Goal: Transaction & Acquisition: Purchase product/service

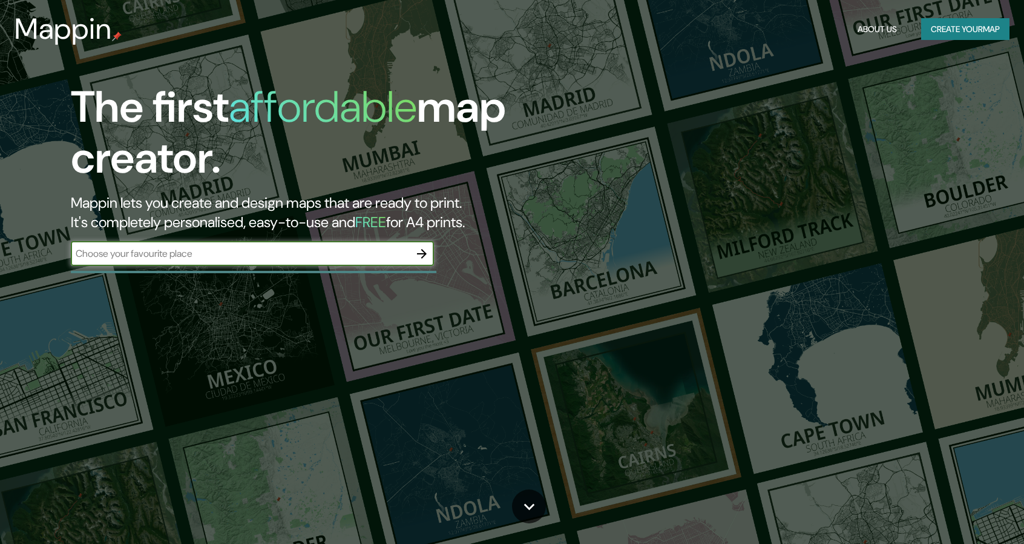
click at [340, 260] on div "​" at bounding box center [252, 254] width 363 height 24
click at [282, 254] on input "text" at bounding box center [240, 253] width 339 height 14
type input "[GEOGRAPHIC_DATA]"
click at [479, 203] on h2 "Mappin lets you create and design maps that are ready to print. It's completely…" at bounding box center [327, 212] width 512 height 39
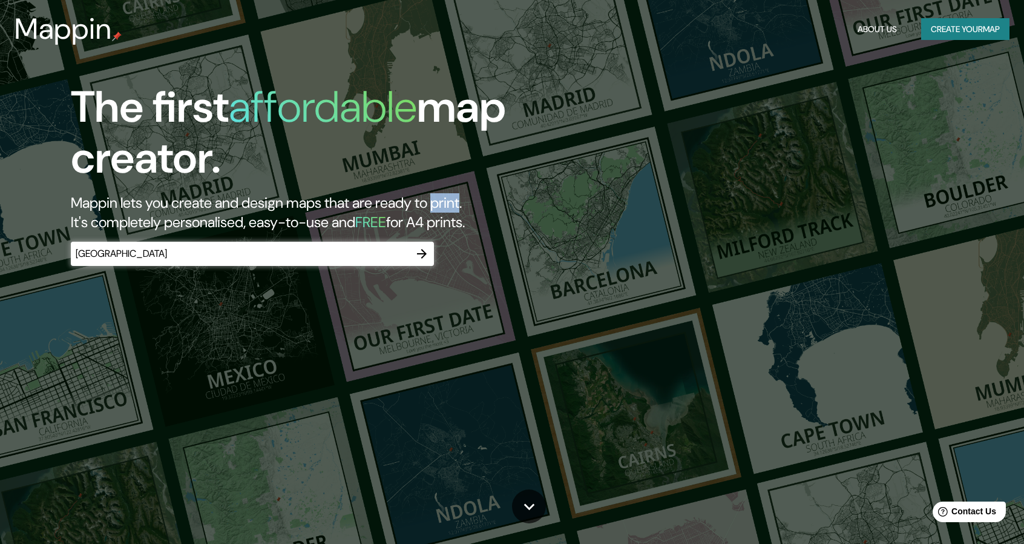
click at [479, 203] on h2 "Mappin lets you create and design maps that are ready to print. It's completely…" at bounding box center [327, 212] width 512 height 39
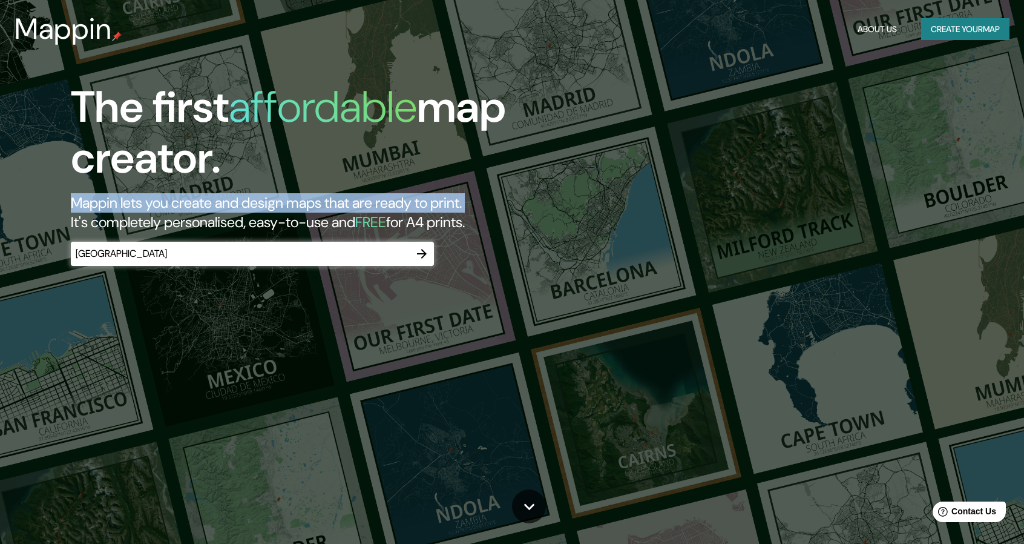
click at [479, 203] on h2 "Mappin lets you create and design maps that are ready to print. It's completely…" at bounding box center [327, 212] width 512 height 39
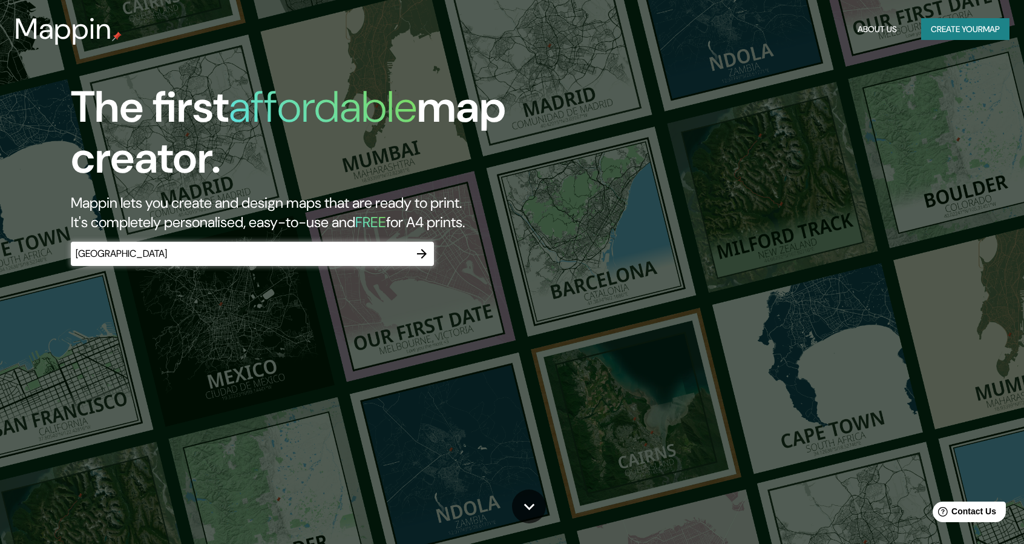
click at [505, 229] on h2 "Mappin lets you create and design maps that are ready to print. It's completely…" at bounding box center [327, 212] width 512 height 39
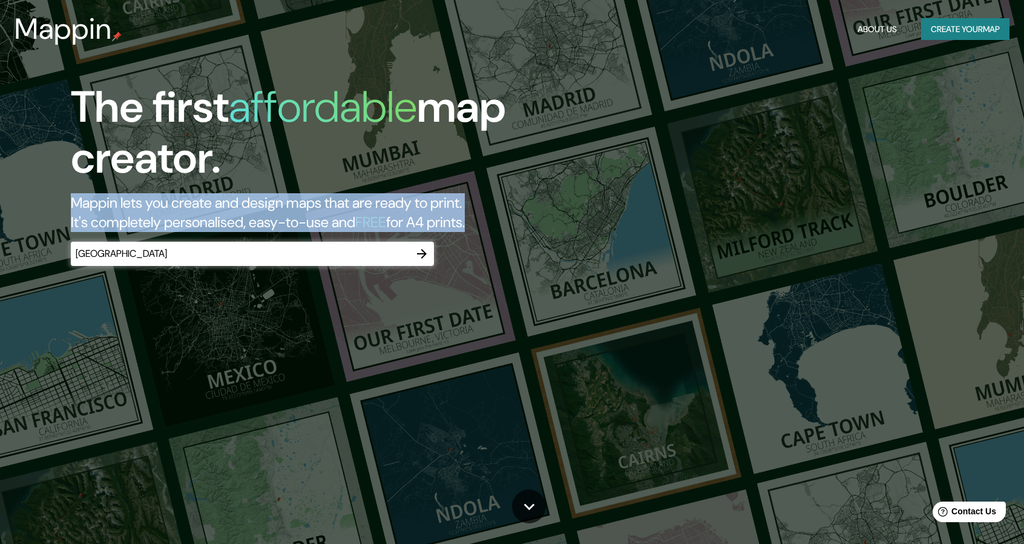
drag, startPoint x: 506, startPoint y: 229, endPoint x: 69, endPoint y: 207, distance: 437.1
click at [69, 207] on div "The first affordable map creator. Mappin lets you create and design maps that a…" at bounding box center [326, 180] width 614 height 196
copy h2 "Mappin lets you create and design maps that are ready to print. It's completely…"
click at [417, 254] on icon "button" at bounding box center [422, 254] width 10 height 10
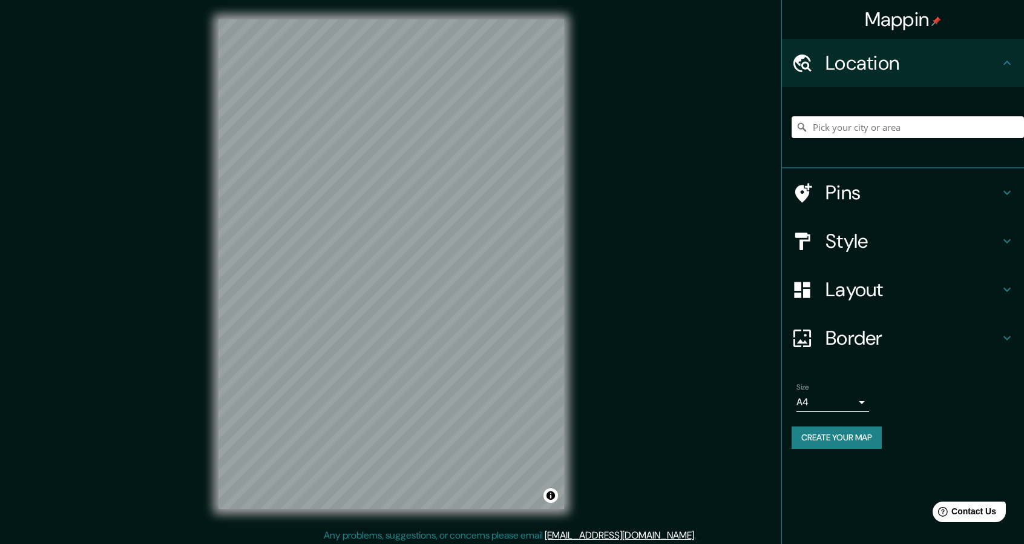
click at [832, 135] on input "Pick your city or area" at bounding box center [908, 127] width 232 height 22
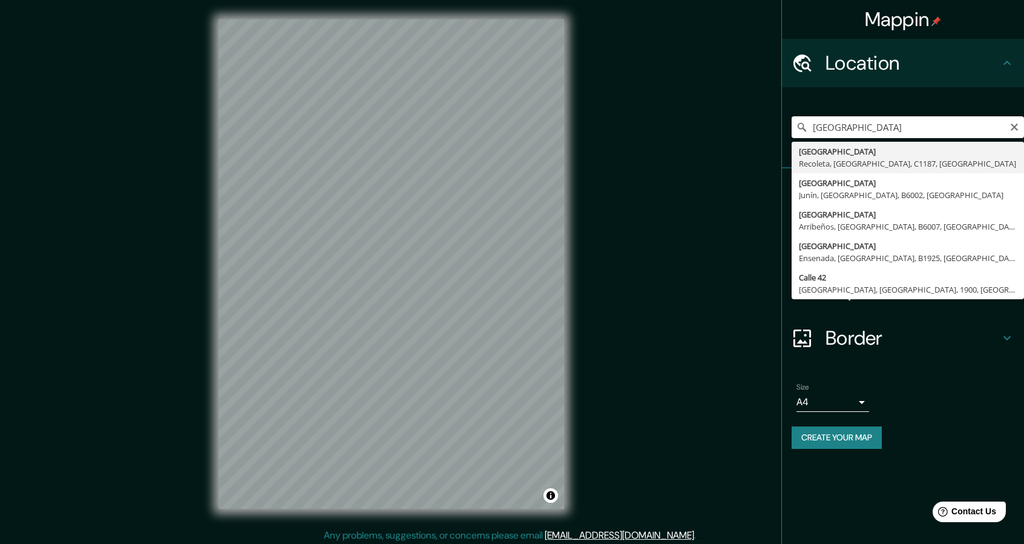
type input "[GEOGRAPHIC_DATA], [GEOGRAPHIC_DATA], [GEOGRAPHIC_DATA], [GEOGRAPHIC_DATA]"
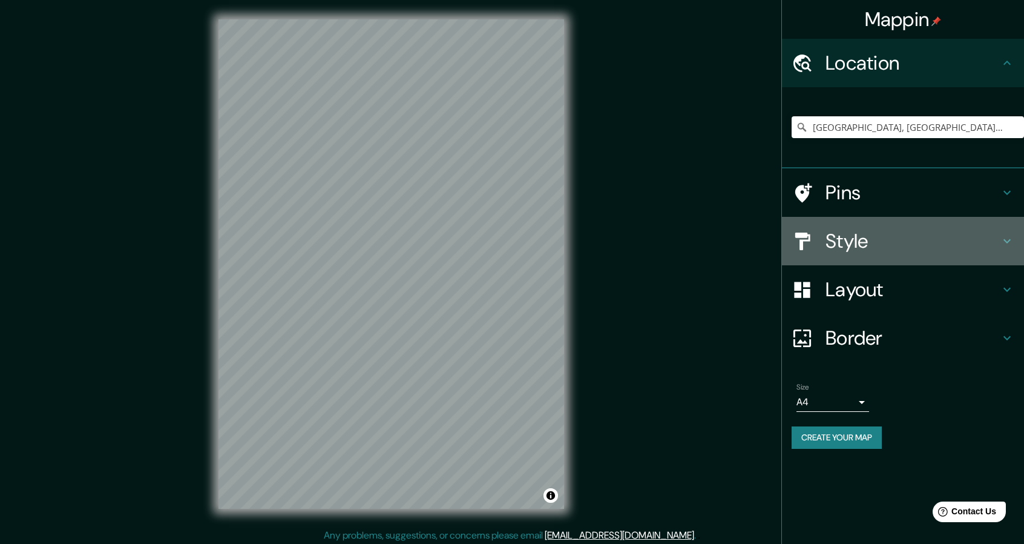
click at [891, 238] on h4 "Style" at bounding box center [913, 241] width 174 height 24
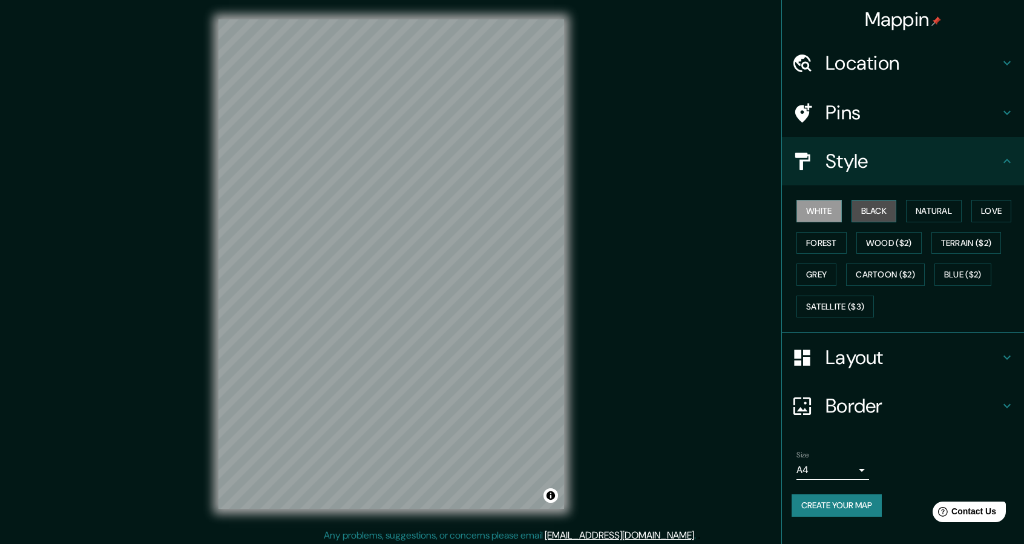
click at [867, 208] on button "Black" at bounding box center [874, 211] width 45 height 22
click at [868, 502] on button "Create your map" at bounding box center [837, 505] width 90 height 22
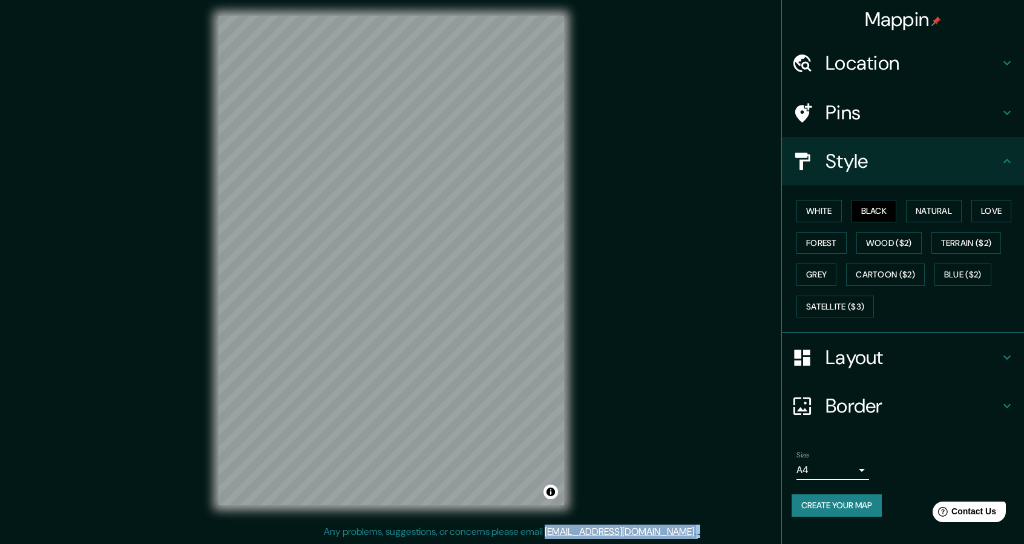
drag, startPoint x: 679, startPoint y: 534, endPoint x: 588, endPoint y: 536, distance: 90.8
click at [588, 536] on div "Any problems, suggestions, or concerns please email [EMAIL_ADDRESS][DOMAIN_NAME…" at bounding box center [512, 531] width 1024 height 15
copy div "[EMAIL_ADDRESS][DOMAIN_NAME] . . ."
click at [649, 533] on link "[EMAIL_ADDRESS][DOMAIN_NAME]" at bounding box center [620, 531] width 150 height 13
click at [556, 531] on p "Any problems, suggestions, or concerns please email [EMAIL_ADDRESS][DOMAIN_NAME…" at bounding box center [510, 531] width 372 height 15
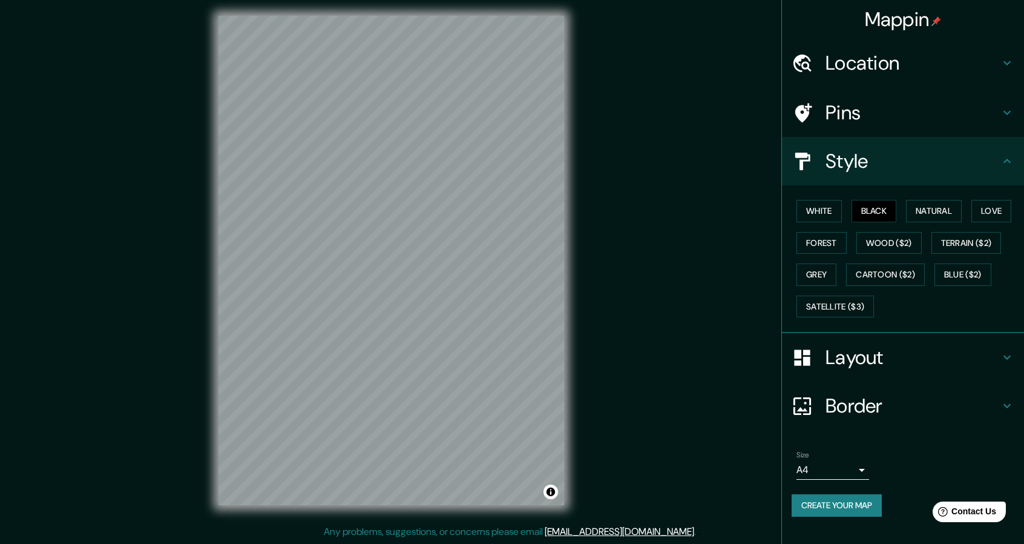
click at [608, 530] on link "[EMAIL_ADDRESS][DOMAIN_NAME]" at bounding box center [620, 531] width 150 height 13
click at [611, 530] on link "[EMAIL_ADDRESS][DOMAIN_NAME]" at bounding box center [620, 531] width 150 height 13
click at [657, 532] on link "[EMAIL_ADDRESS][DOMAIN_NAME]" at bounding box center [620, 531] width 150 height 13
click at [656, 528] on link "[EMAIL_ADDRESS][DOMAIN_NAME]" at bounding box center [620, 531] width 150 height 13
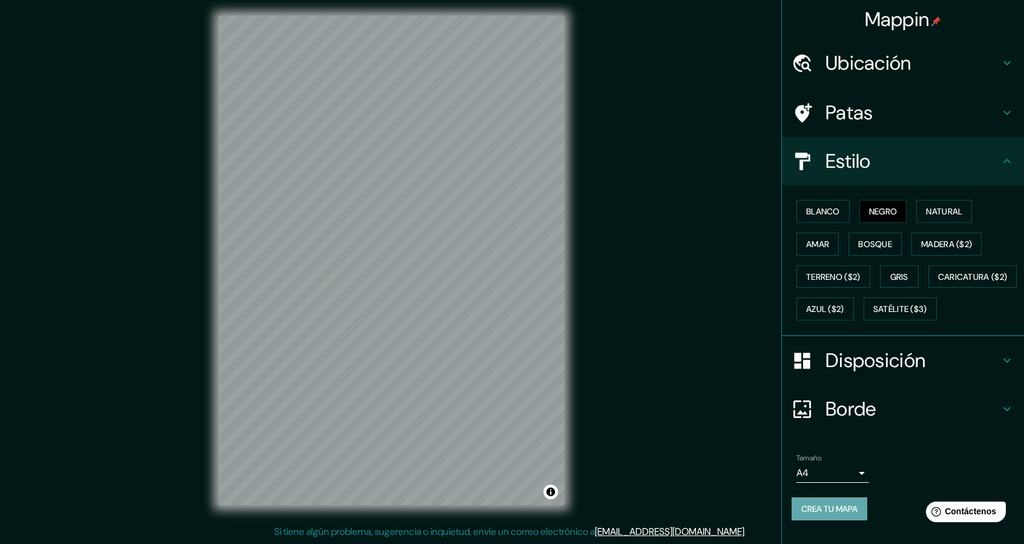
drag, startPoint x: 814, startPoint y: 530, endPoint x: 792, endPoint y: 529, distance: 21.9
click at [814, 516] on font "Crea tu mapa" at bounding box center [830, 509] width 56 height 16
click at [702, 532] on font "[EMAIL_ADDRESS][DOMAIN_NAME]" at bounding box center [670, 531] width 150 height 13
click at [703, 512] on div "Mappin [GEOGRAPHIC_DATA], [GEOGRAPHIC_DATA], [GEOGRAPHIC_DATA], [GEOGRAPHIC_DAT…" at bounding box center [512, 269] width 1024 height 547
click at [838, 514] on font "Crea tu mapa" at bounding box center [830, 508] width 56 height 11
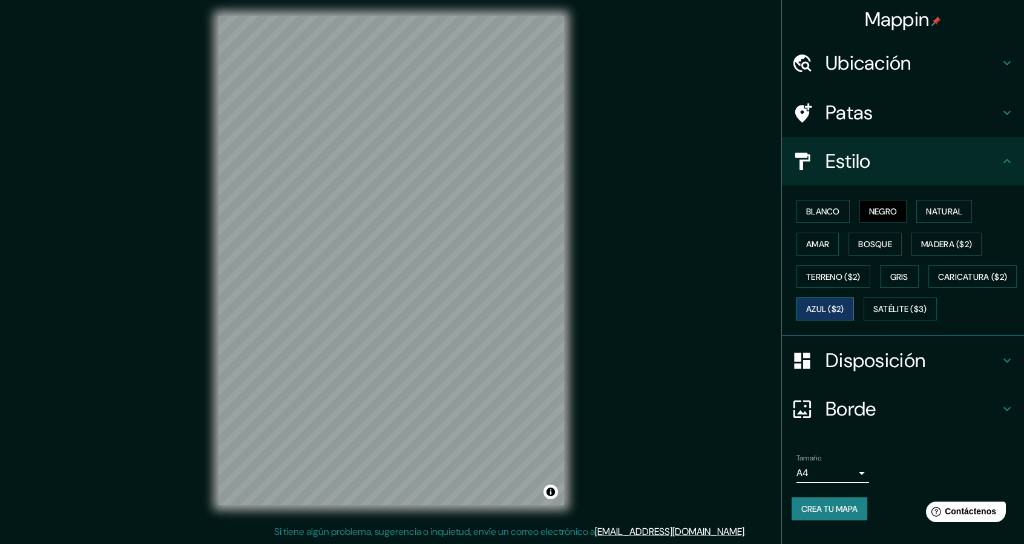
click at [845, 311] on font "Azul ($2)" at bounding box center [825, 309] width 38 height 16
click at [839, 514] on font "Crea tu mapa" at bounding box center [830, 508] width 56 height 11
click at [964, 518] on div "Help Contáctenos" at bounding box center [966, 511] width 83 height 21
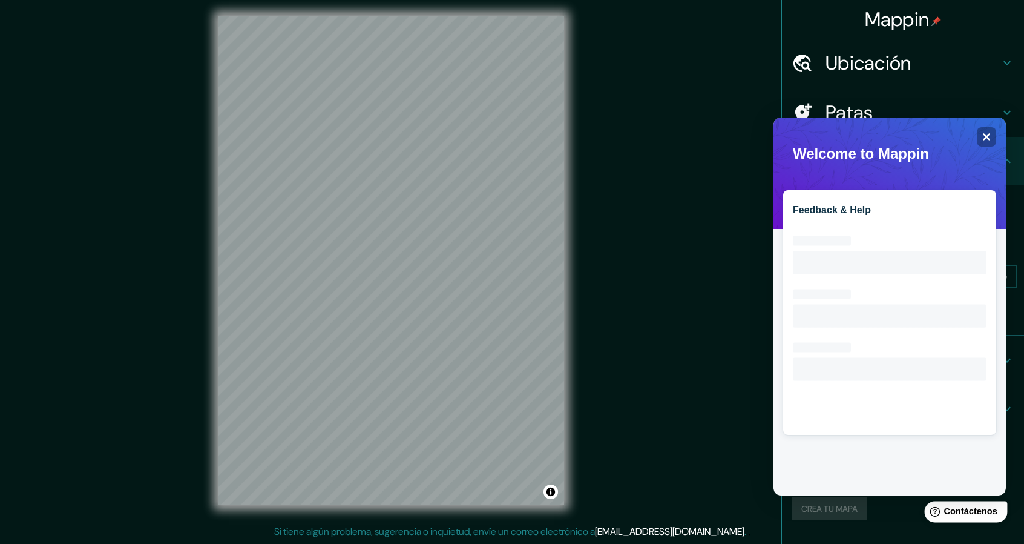
scroll to position [0, 0]
click at [992, 134] on div "Close" at bounding box center [986, 136] width 19 height 19
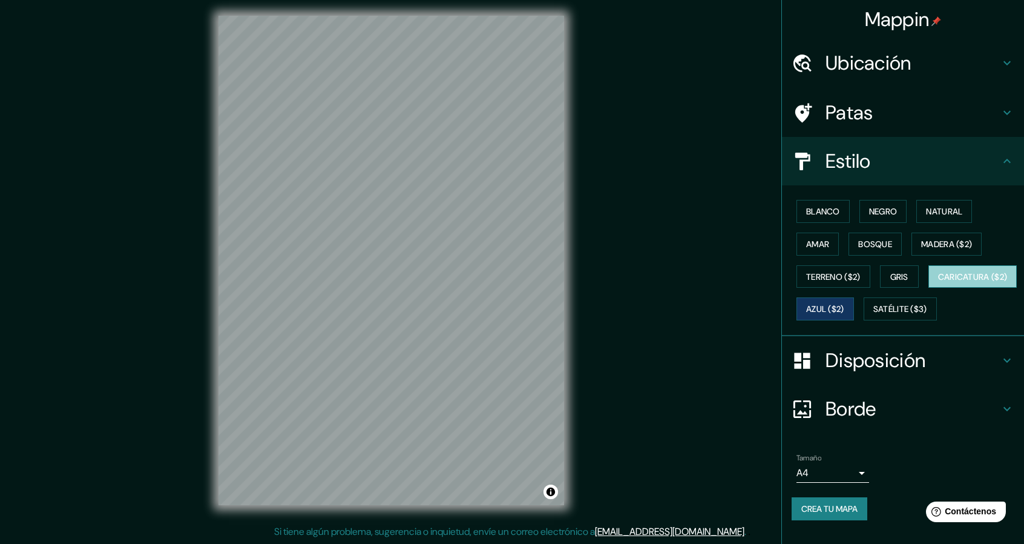
click at [938, 282] on font "Caricatura ($2)" at bounding box center [973, 276] width 70 height 11
click at [874, 315] on font "Satélite ($3)" at bounding box center [901, 309] width 54 height 11
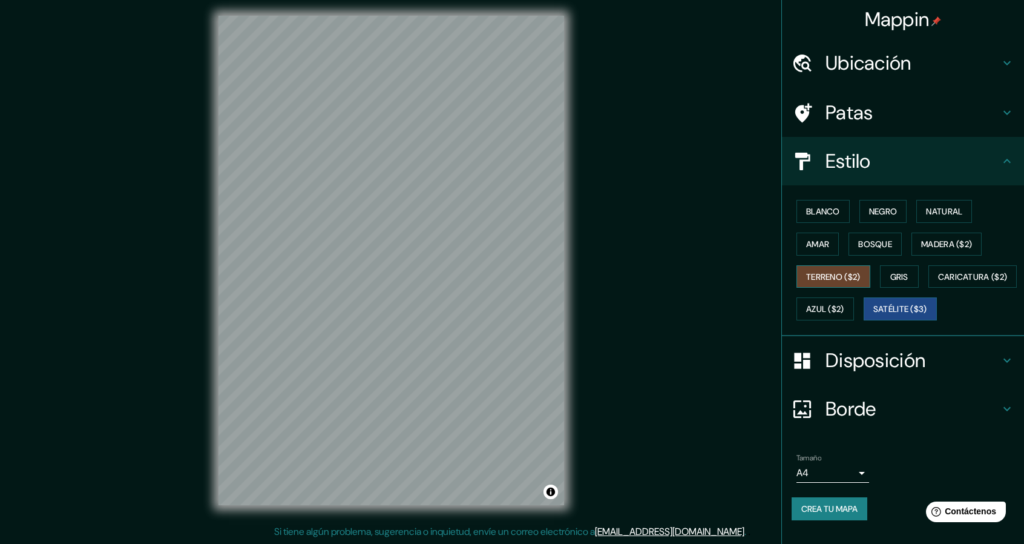
click at [826, 278] on font "Terreno ($2)" at bounding box center [833, 276] width 54 height 11
click at [829, 240] on button "Amar" at bounding box center [818, 243] width 42 height 23
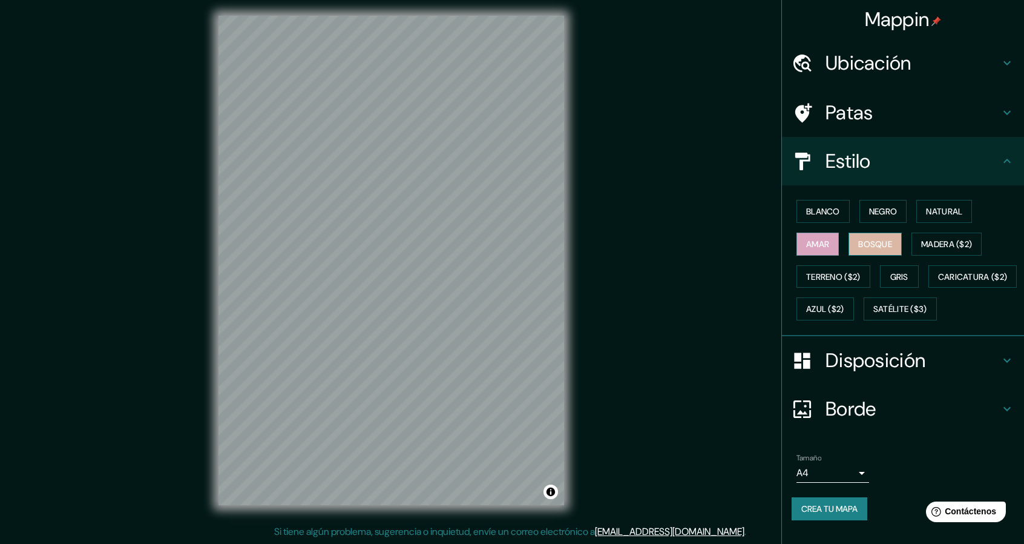
click at [875, 242] on font "Bosque" at bounding box center [875, 244] width 34 height 11
click at [932, 240] on font "Madera ($2)" at bounding box center [946, 244] width 51 height 11
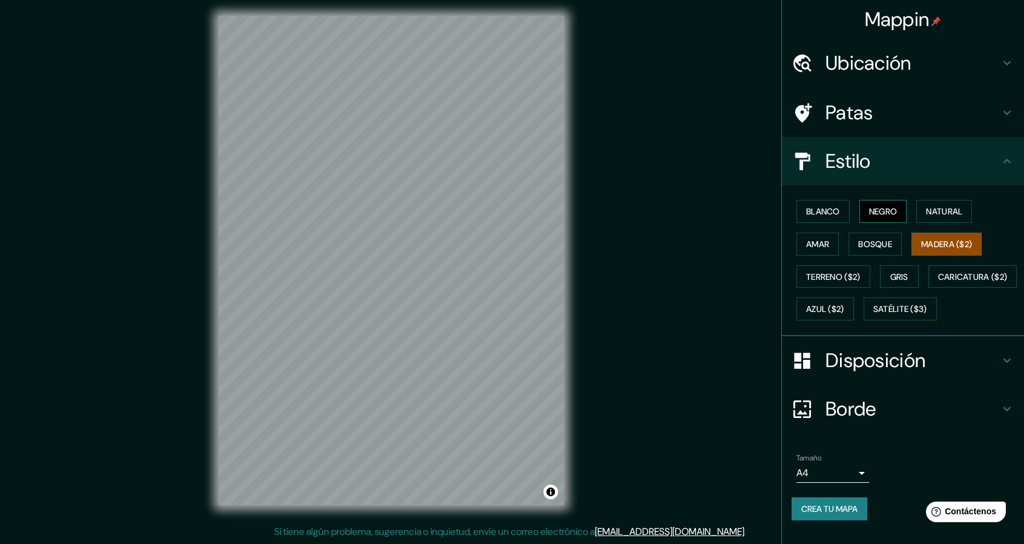
click at [882, 217] on font "Negro" at bounding box center [883, 211] width 28 height 16
click at [966, 512] on font "Contáctenos" at bounding box center [970, 511] width 53 height 10
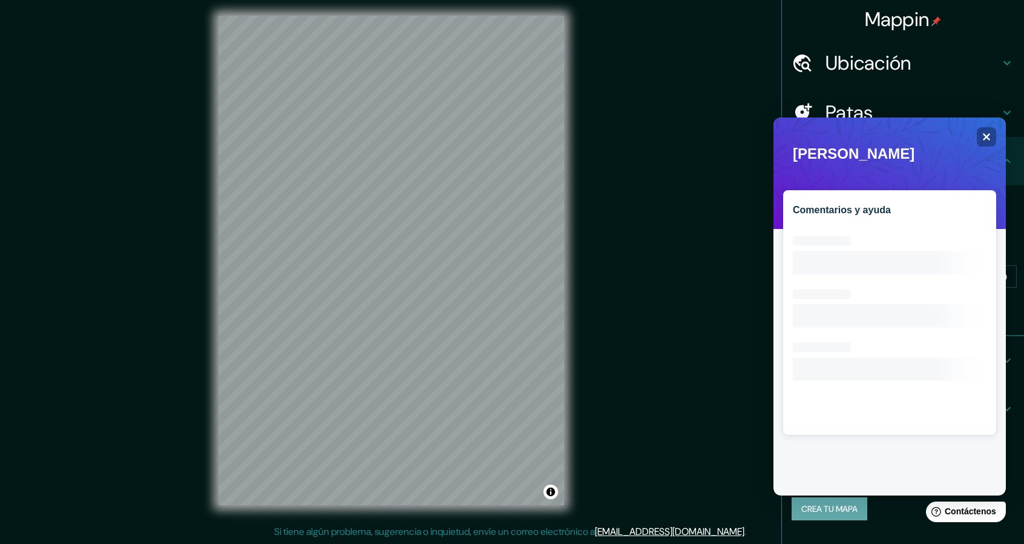
click at [846, 514] on font "Crea tu mapa" at bounding box center [830, 508] width 56 height 11
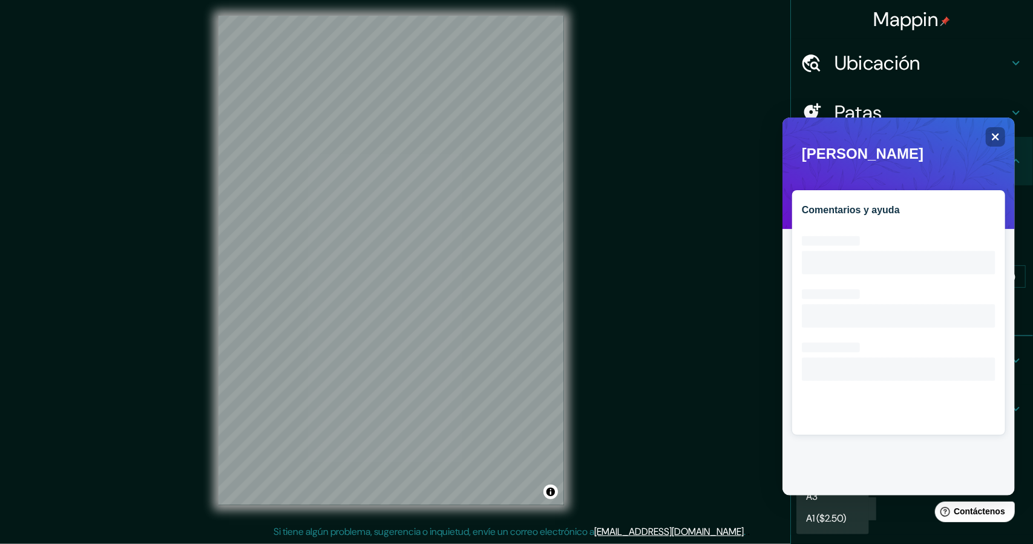
click at [856, 510] on body "Mappin [GEOGRAPHIC_DATA], [GEOGRAPHIC_DATA], [GEOGRAPHIC_DATA], [GEOGRAPHIC_DAT…" at bounding box center [516, 268] width 1033 height 544
click at [985, 139] on div "Comentarios y ayuda Loading interface..." at bounding box center [898, 306] width 232 height 378
click at [991, 136] on icon "Close" at bounding box center [994, 135] width 9 height 9
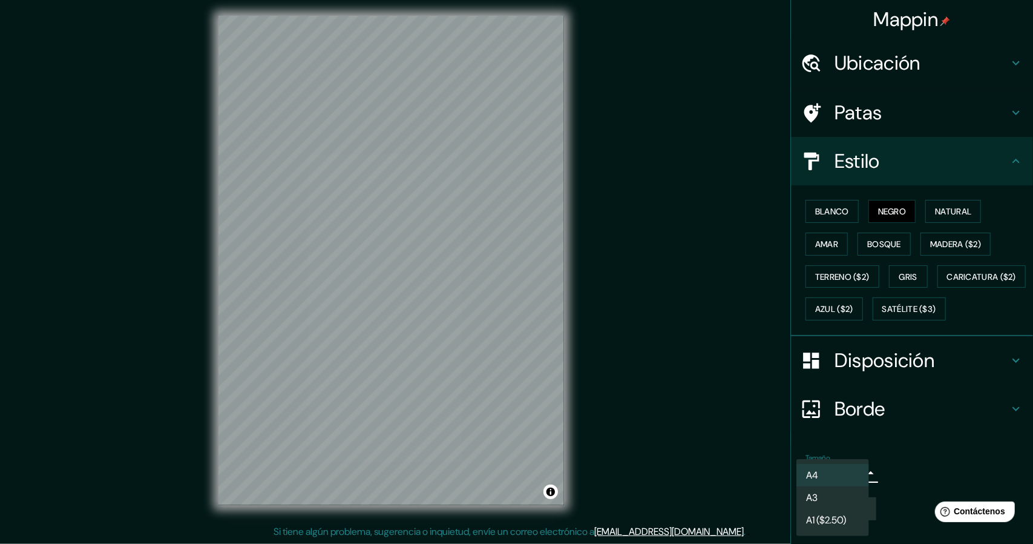
click at [846, 495] on li "A3" at bounding box center [833, 497] width 73 height 22
type input "a4"
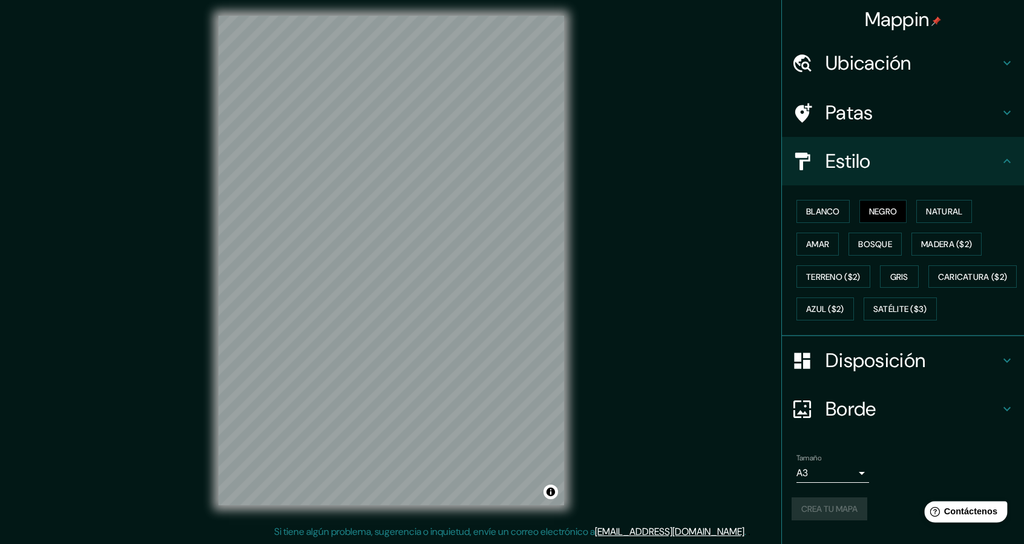
click at [954, 510] on font "Contáctenos" at bounding box center [970, 511] width 53 height 10
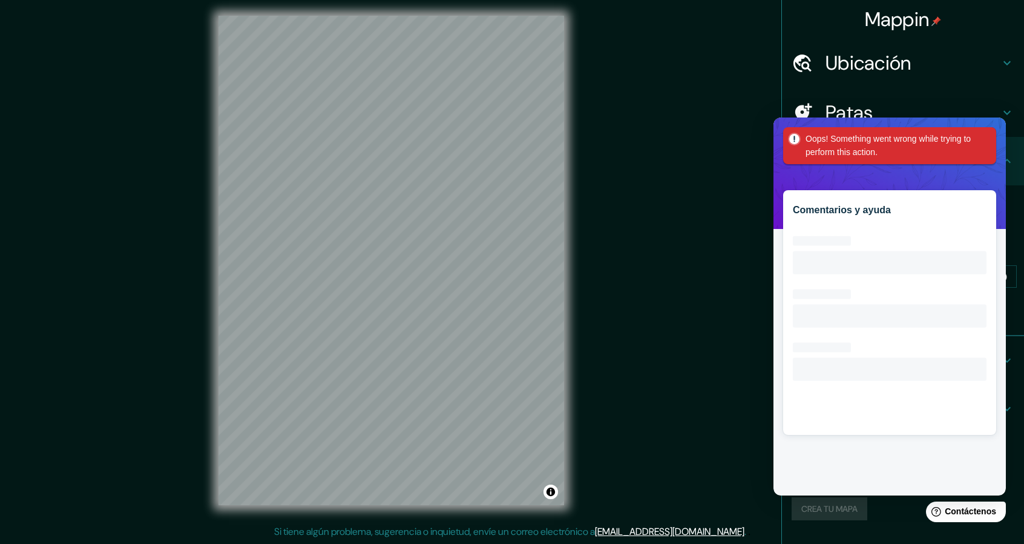
click at [903, 525] on div "Tamaño A3 a4 Crea tu mapa" at bounding box center [903, 489] width 223 height 81
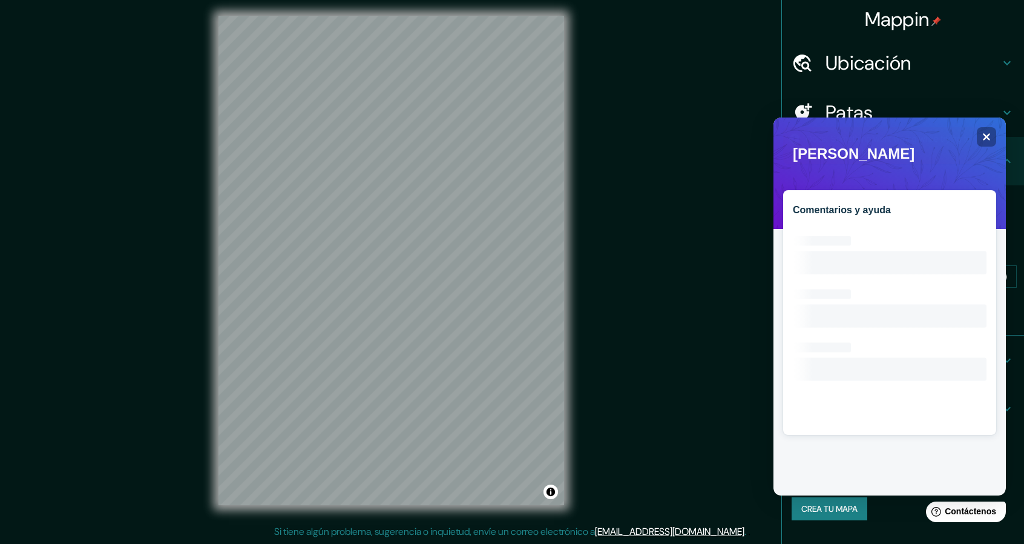
click at [850, 516] on font "Crea tu mapa" at bounding box center [830, 509] width 56 height 16
click at [850, 520] on div "Crea tu mapa" at bounding box center [903, 508] width 223 height 23
click at [634, 269] on div "Mappin [GEOGRAPHIC_DATA], [GEOGRAPHIC_DATA], [GEOGRAPHIC_DATA], [GEOGRAPHIC_DAT…" at bounding box center [512, 269] width 1024 height 547
click at [985, 138] on icon "Cerca" at bounding box center [987, 137] width 8 height 8
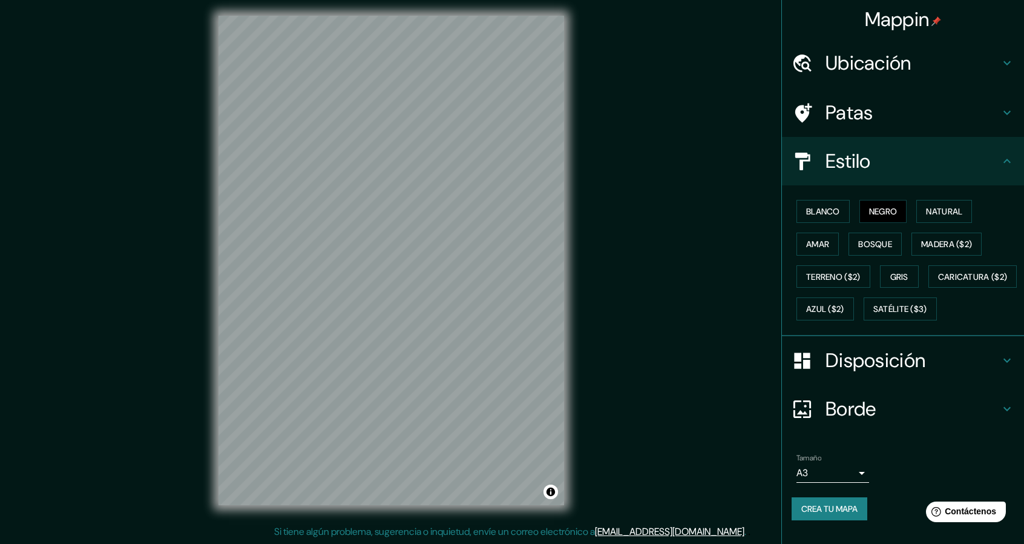
click at [818, 520] on button "Crea tu mapa" at bounding box center [830, 508] width 76 height 23
click at [832, 520] on div "Crea tu mapa" at bounding box center [903, 508] width 223 height 23
